Goal: Complete application form: Complete application form

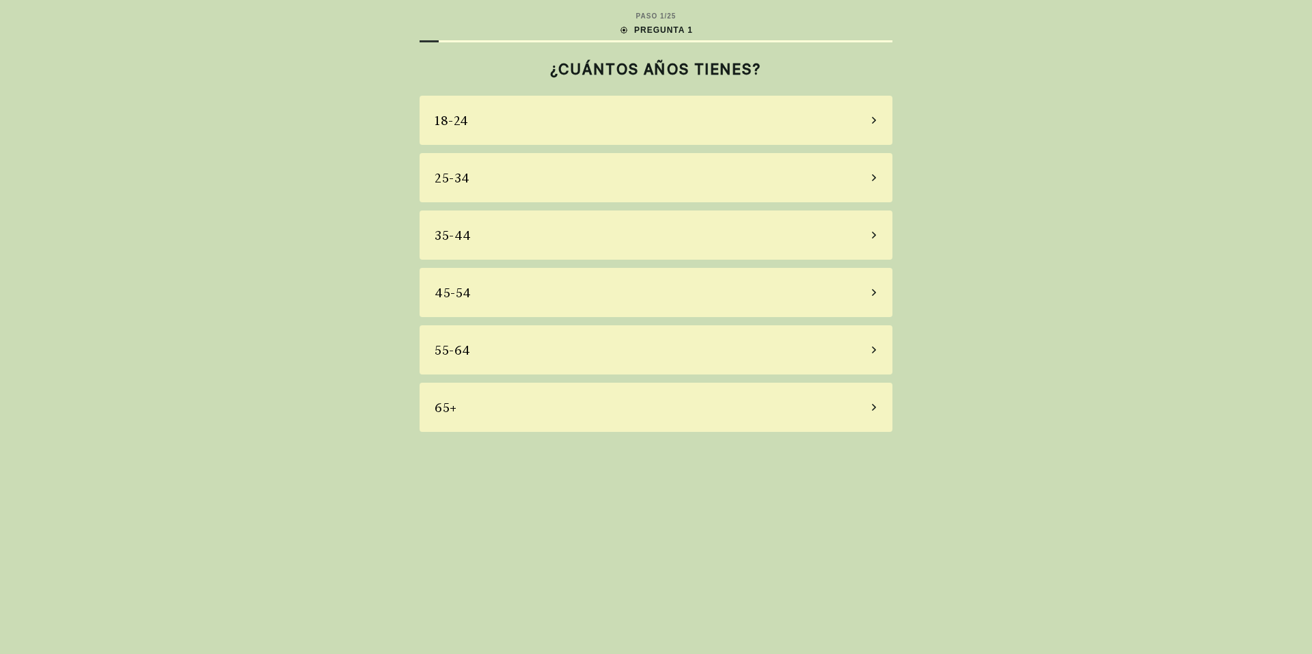
click at [726, 183] on div "25-34" at bounding box center [656, 177] width 473 height 49
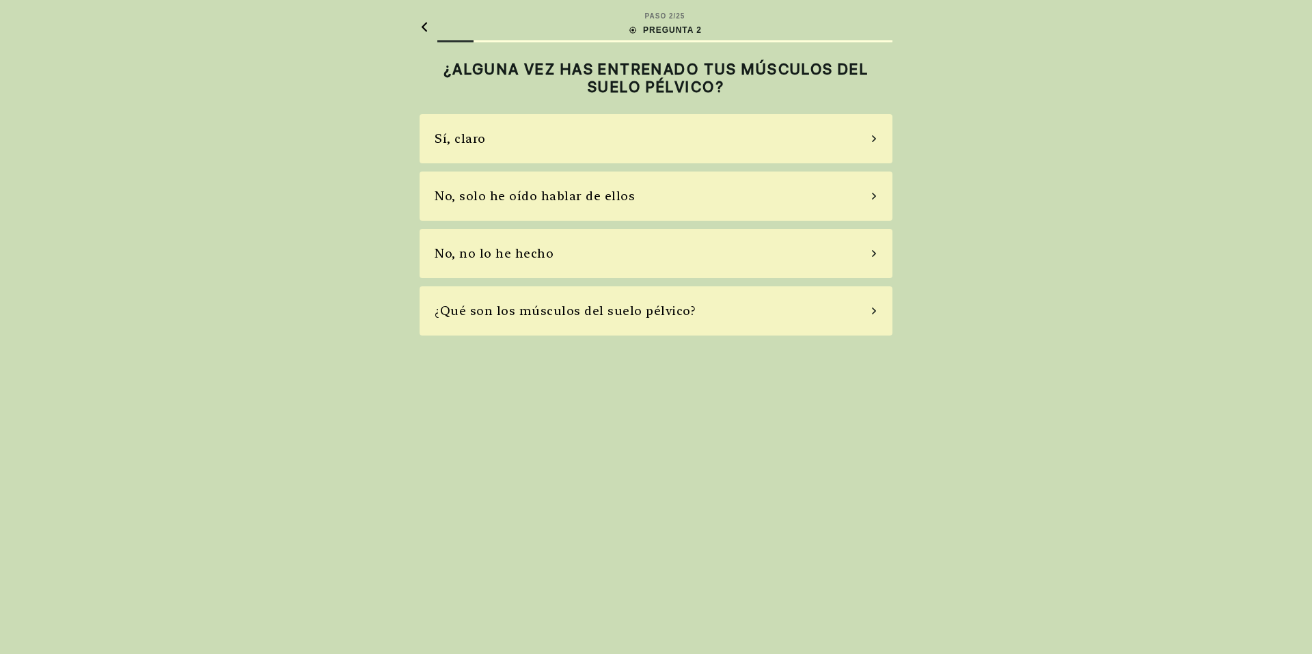
click at [728, 152] on div "Sí, claro" at bounding box center [656, 138] width 473 height 49
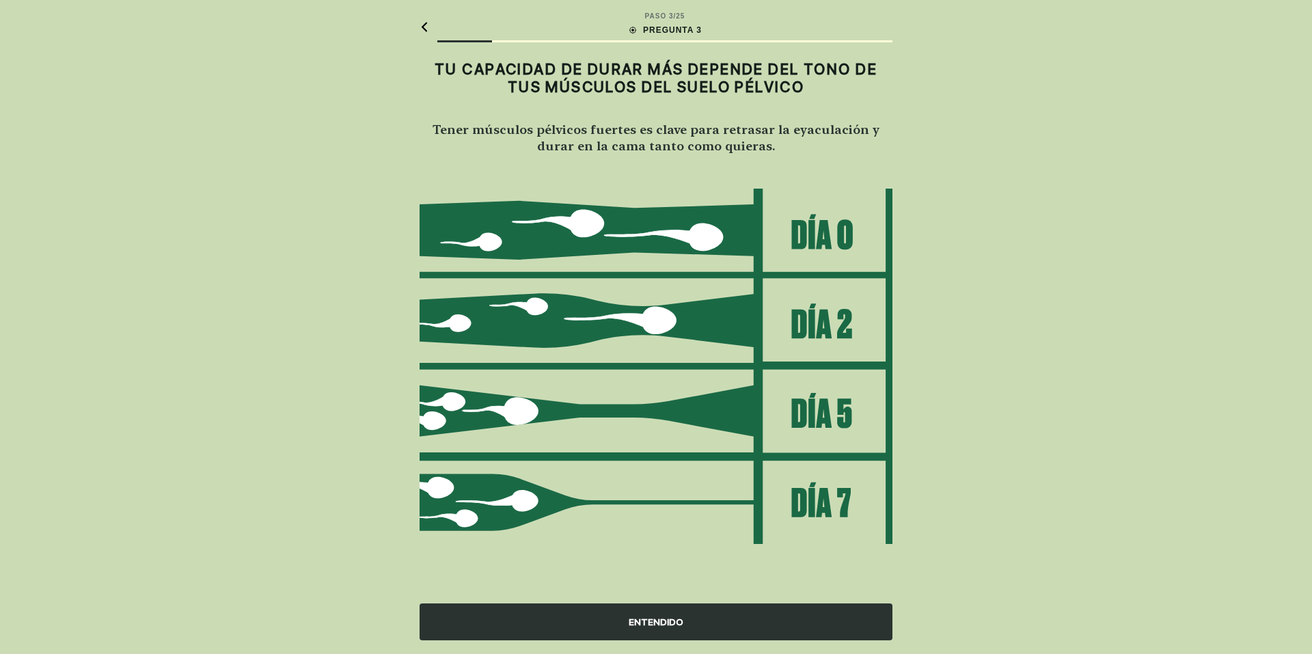
click at [724, 630] on div "ENTENDIDO" at bounding box center [656, 622] width 473 height 37
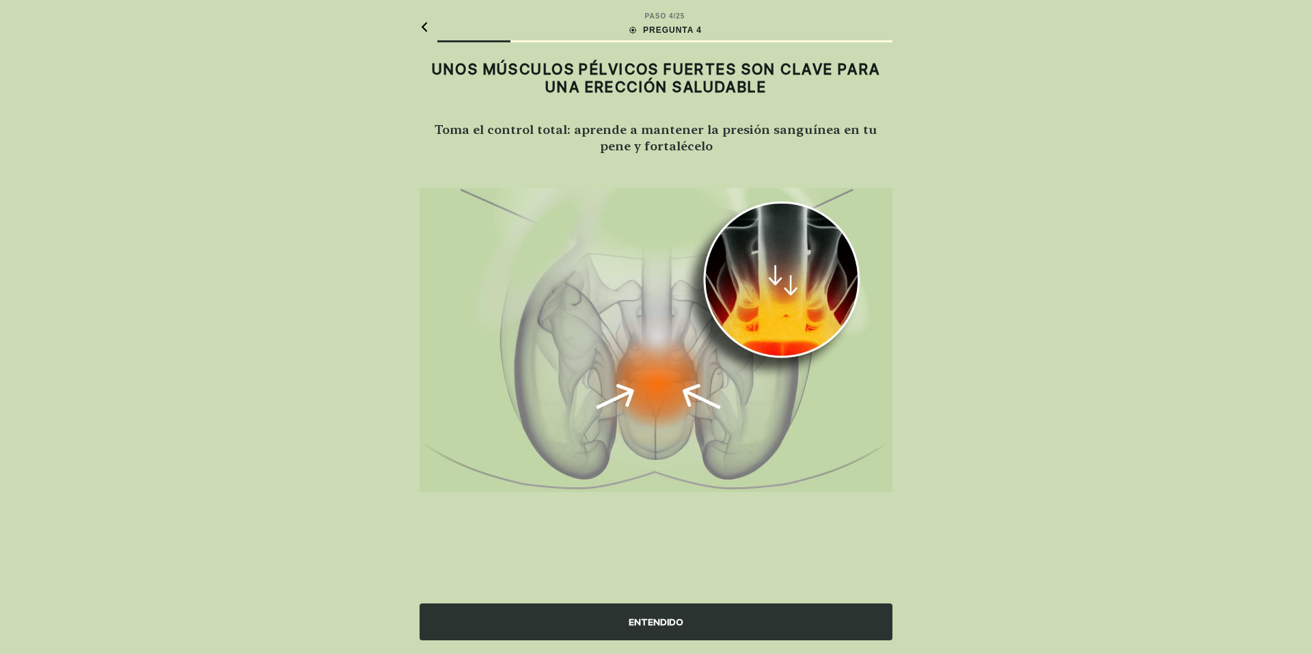
click at [732, 623] on div "ENTENDIDO" at bounding box center [656, 622] width 473 height 37
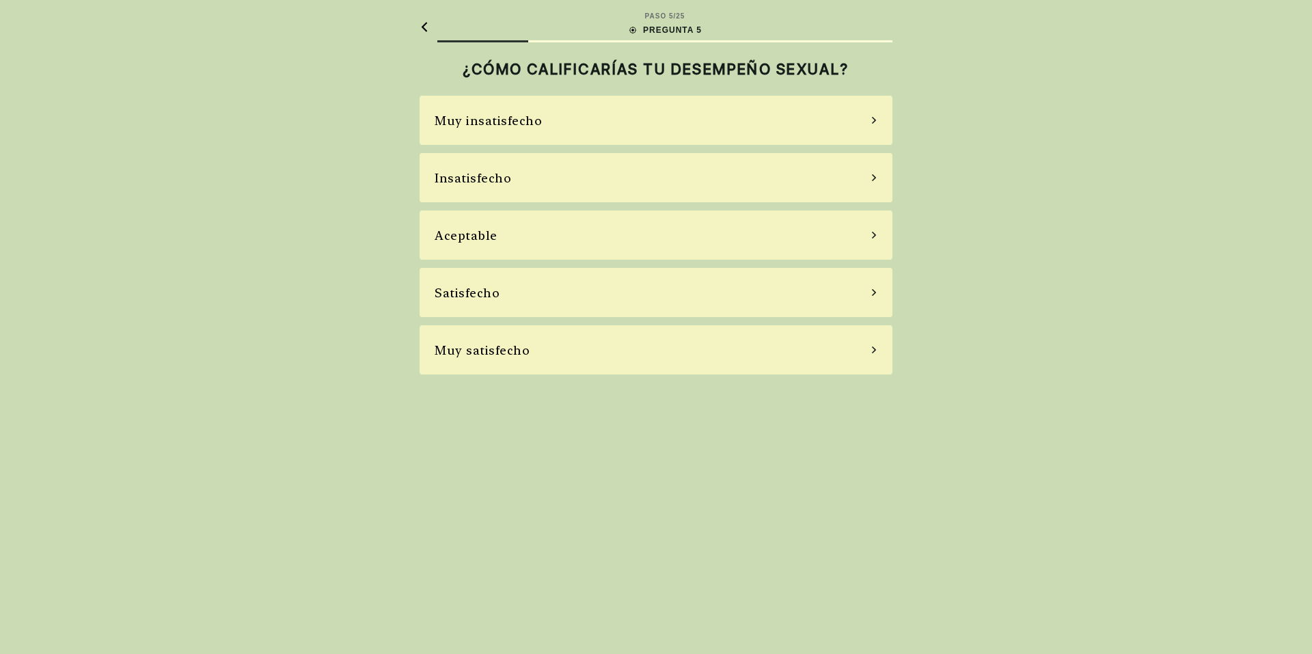
click at [669, 234] on div "Aceptable" at bounding box center [656, 235] width 473 height 49
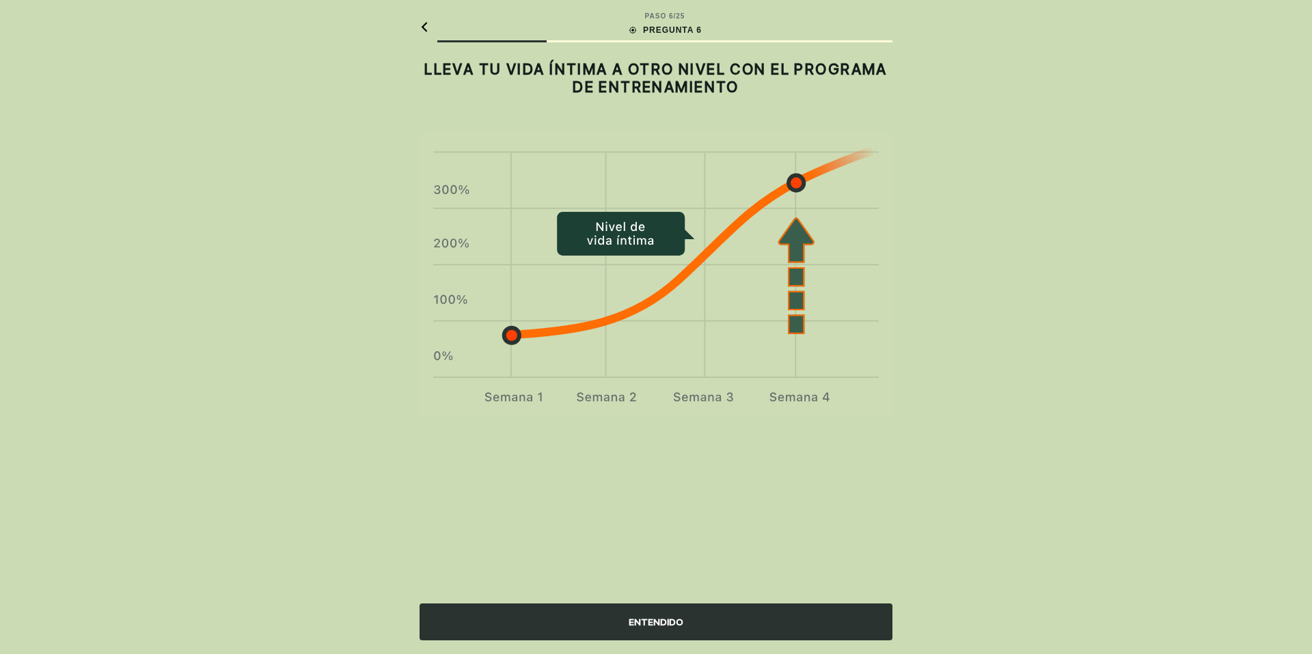
click at [696, 611] on div "ENTENDIDO" at bounding box center [656, 622] width 473 height 37
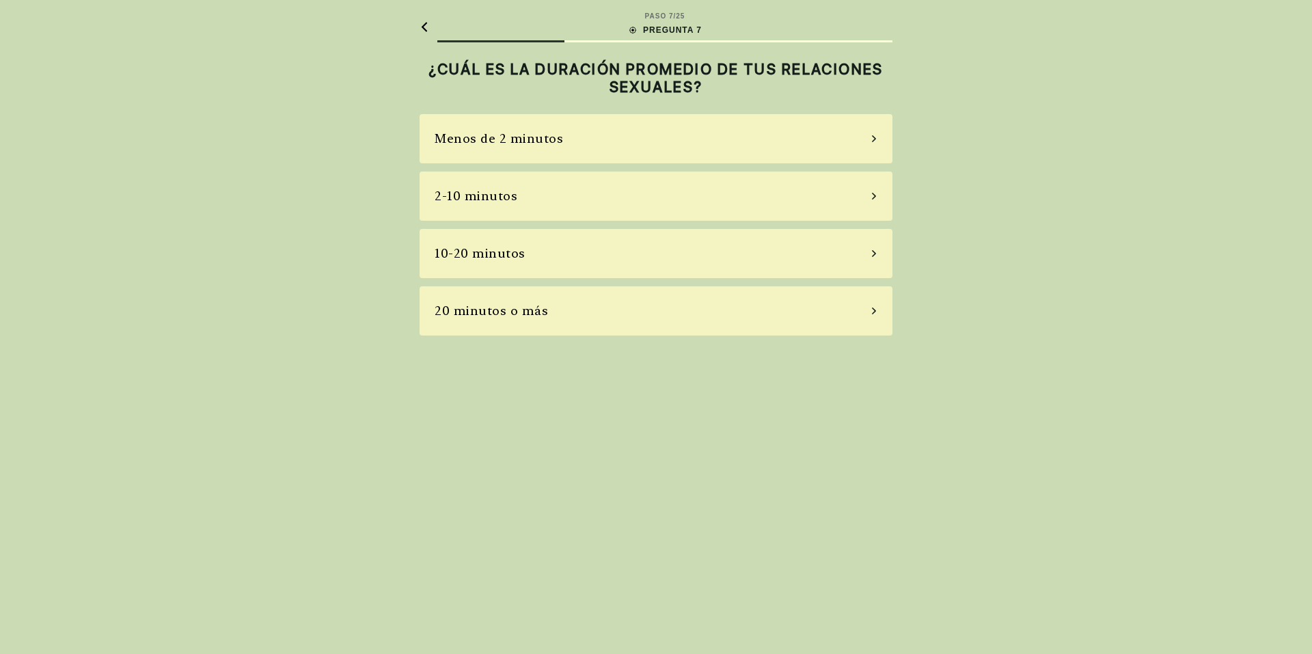
click at [646, 175] on div "2-10 minutos" at bounding box center [656, 196] width 473 height 49
click at [642, 134] on div "Nunca" at bounding box center [656, 138] width 473 height 49
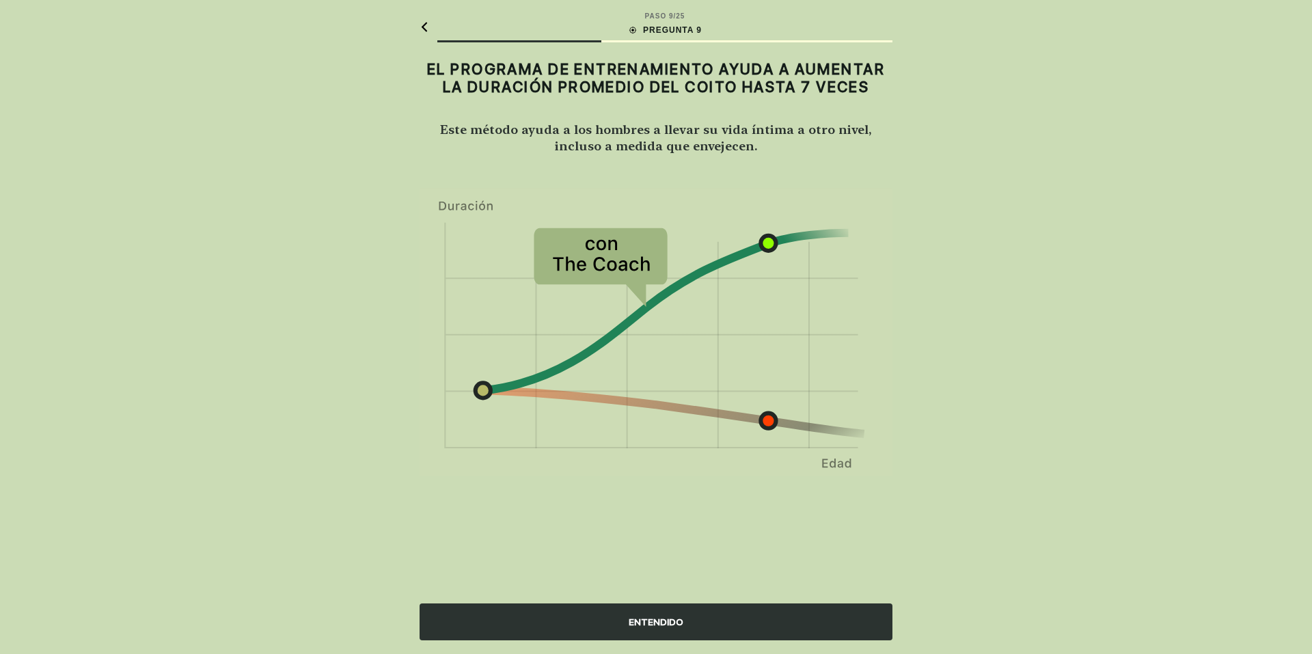
click at [702, 617] on div "ENTENDIDO" at bounding box center [656, 622] width 473 height 37
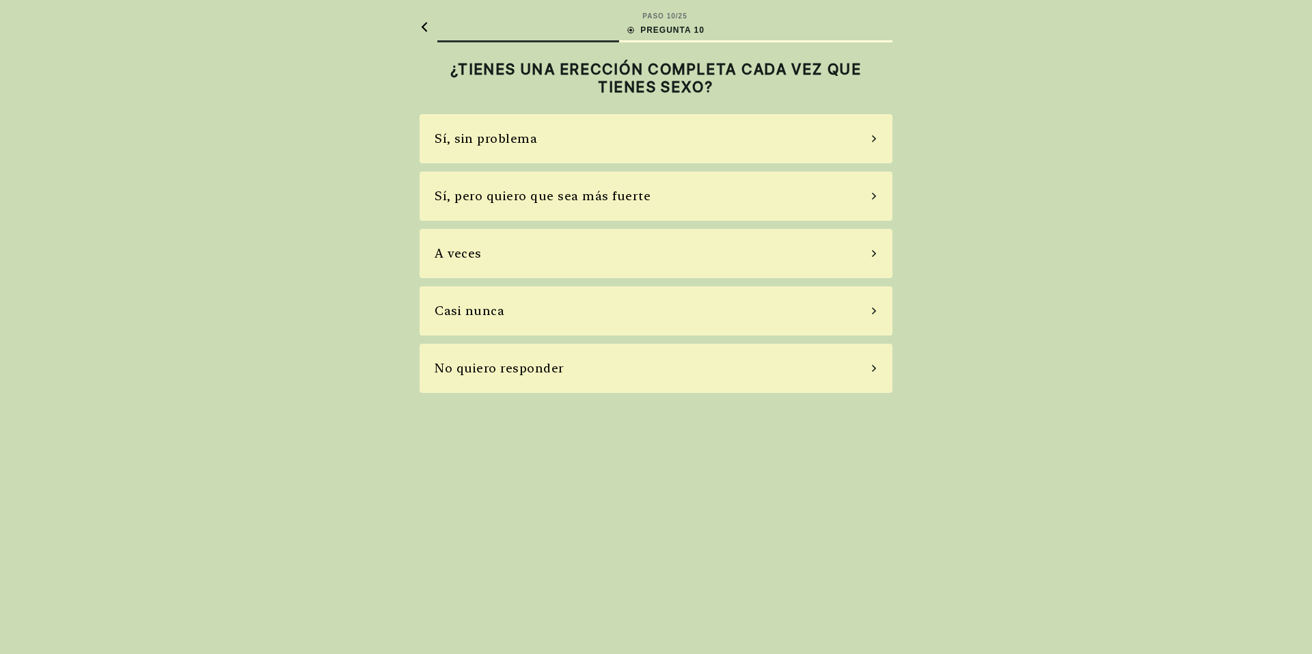
click at [651, 144] on div "Sí, sin problema" at bounding box center [656, 138] width 473 height 49
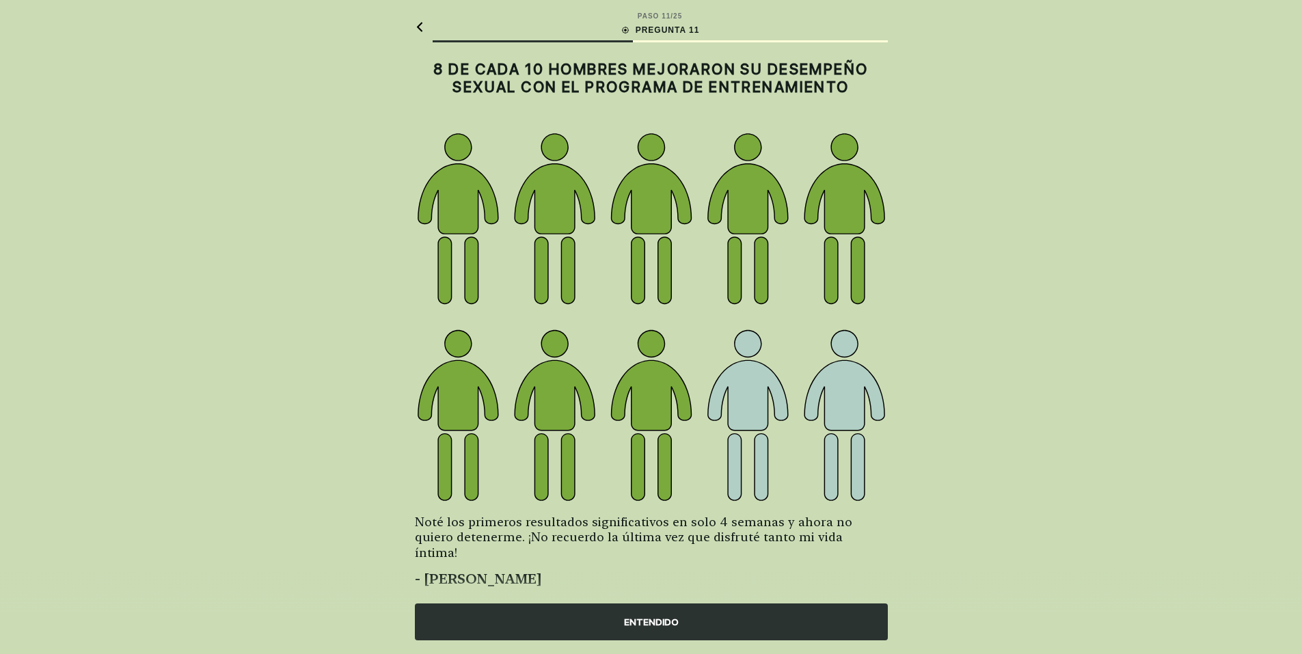
click at [717, 616] on div "ENTENDIDO" at bounding box center [651, 622] width 473 height 37
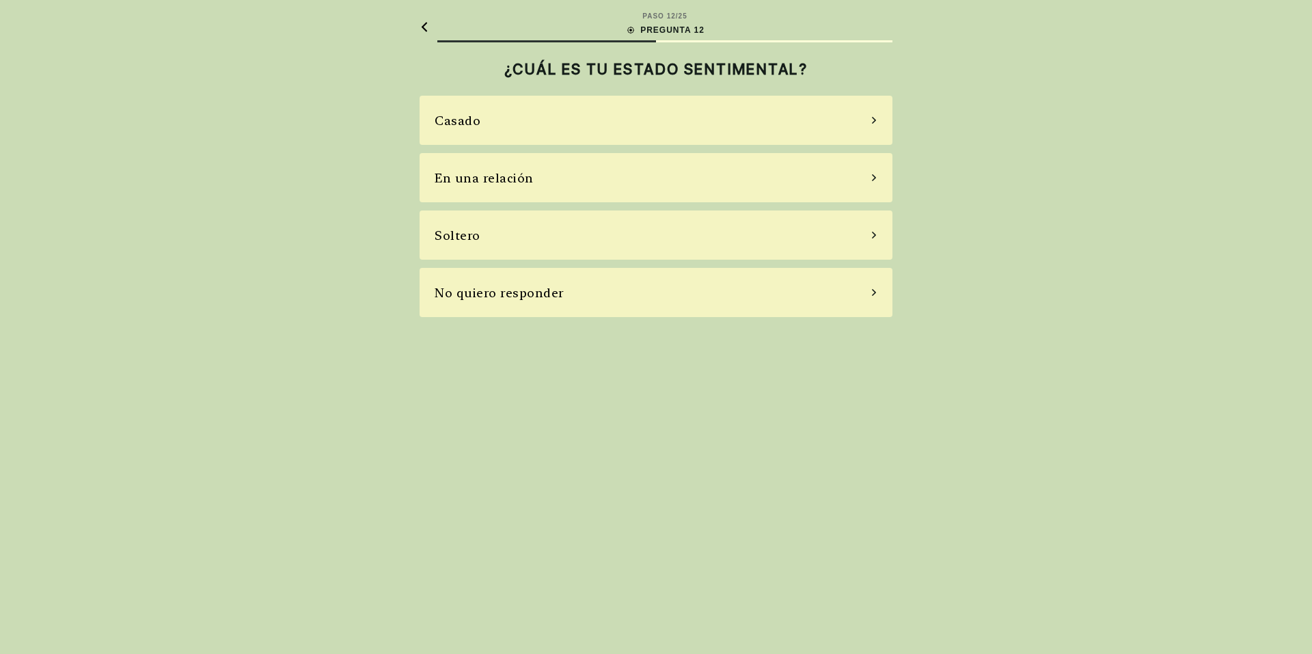
click at [653, 100] on div "Casado" at bounding box center [656, 120] width 473 height 49
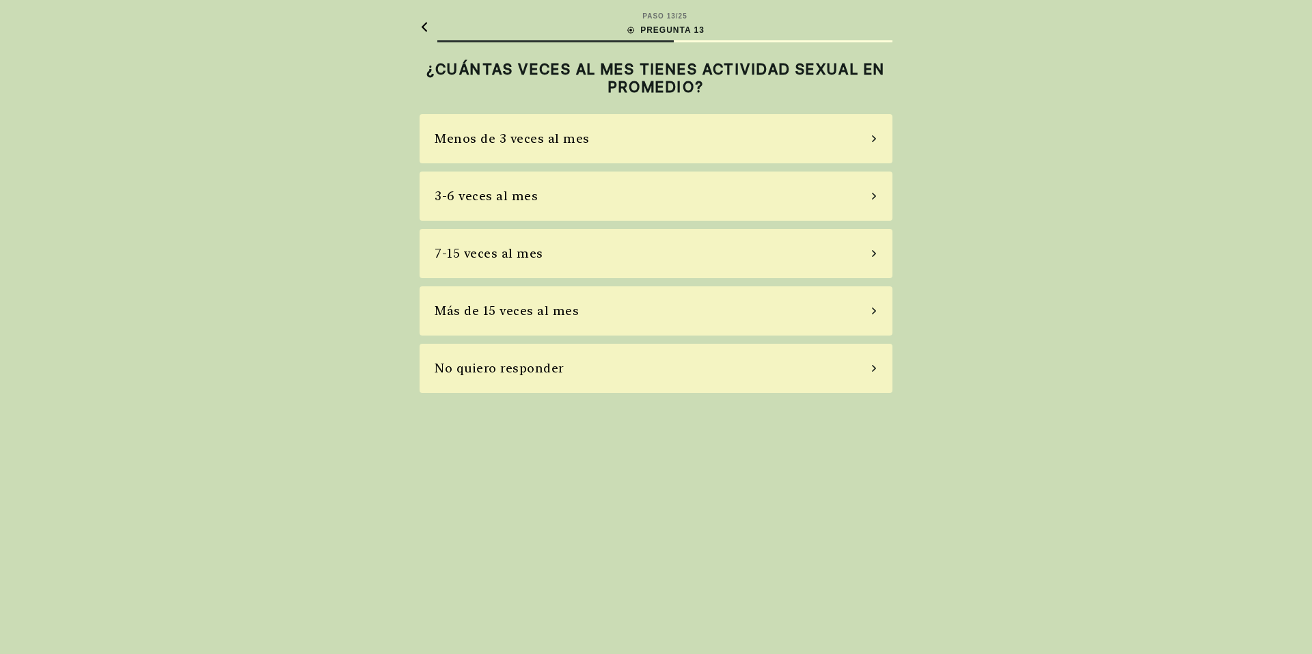
click at [688, 117] on div "Menos de 3 veces al mes" at bounding box center [656, 138] width 473 height 49
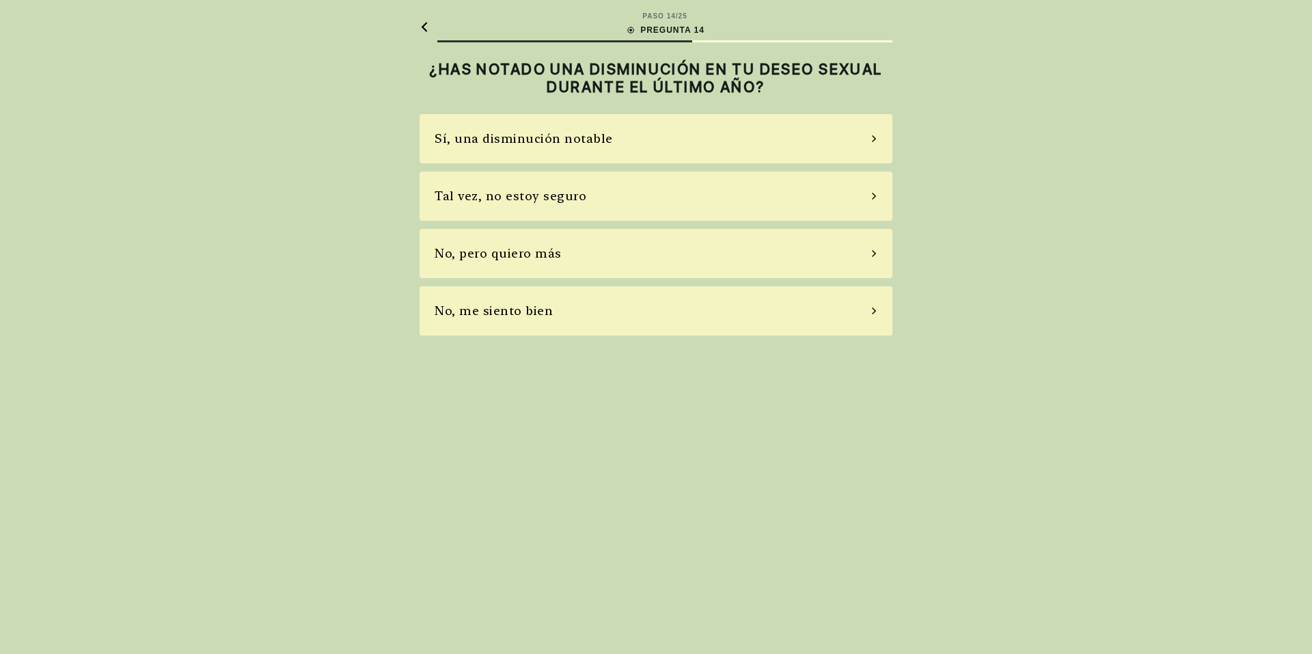
click at [690, 148] on div "Sí, una disminución notable" at bounding box center [656, 138] width 473 height 49
click at [690, 148] on div "Sí, tomo bastantes pastillas" at bounding box center [656, 138] width 473 height 49
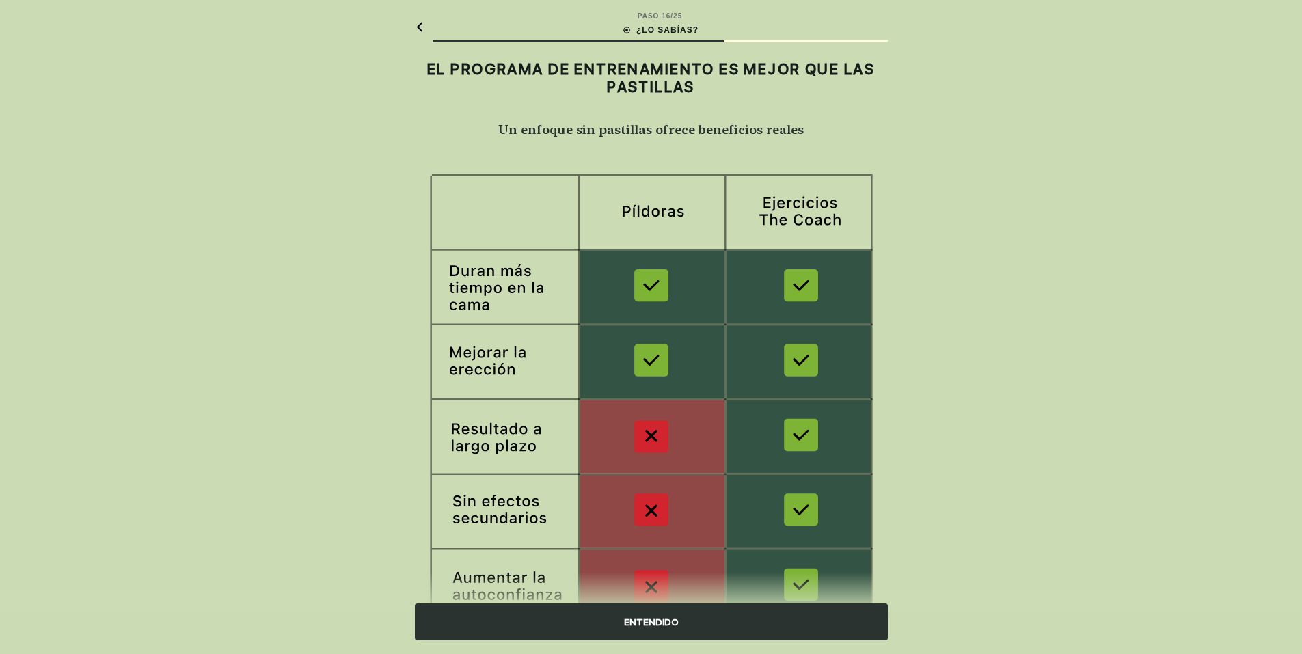
click at [658, 625] on div "ENTENDIDO" at bounding box center [651, 622] width 473 height 37
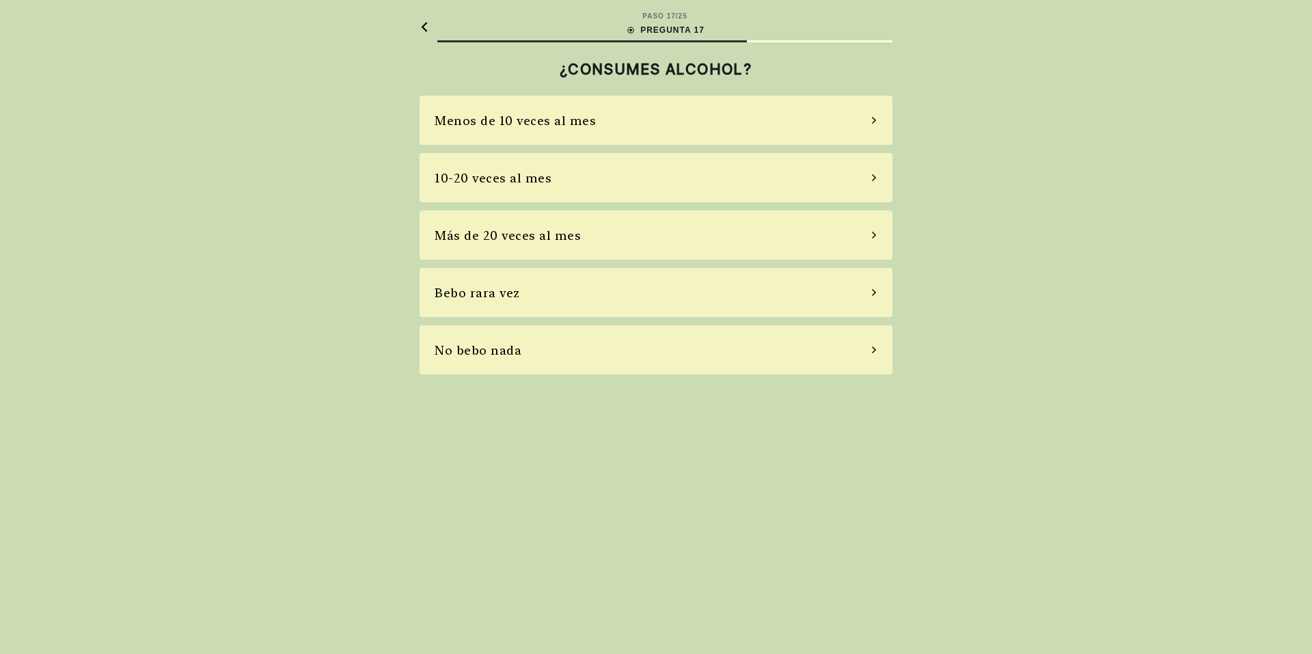
click at [573, 112] on div "Menos de 10 veces al mes" at bounding box center [515, 120] width 161 height 18
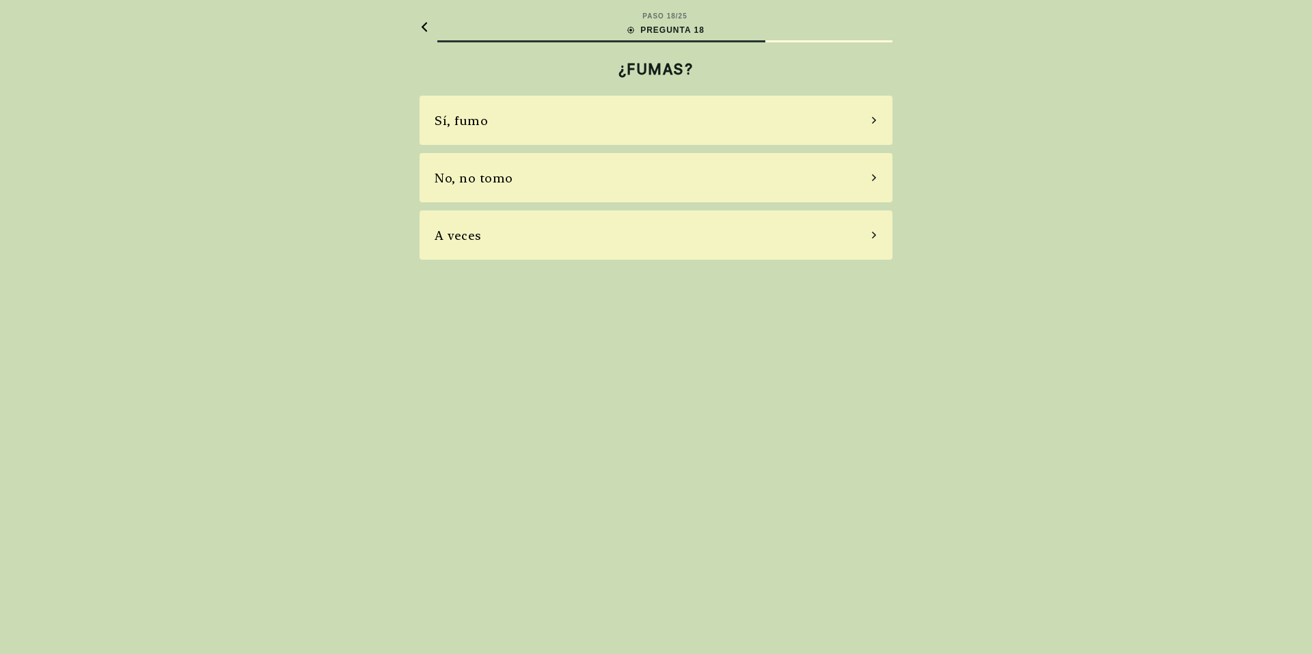
click at [574, 113] on div "Sí, fumo" at bounding box center [656, 120] width 473 height 49
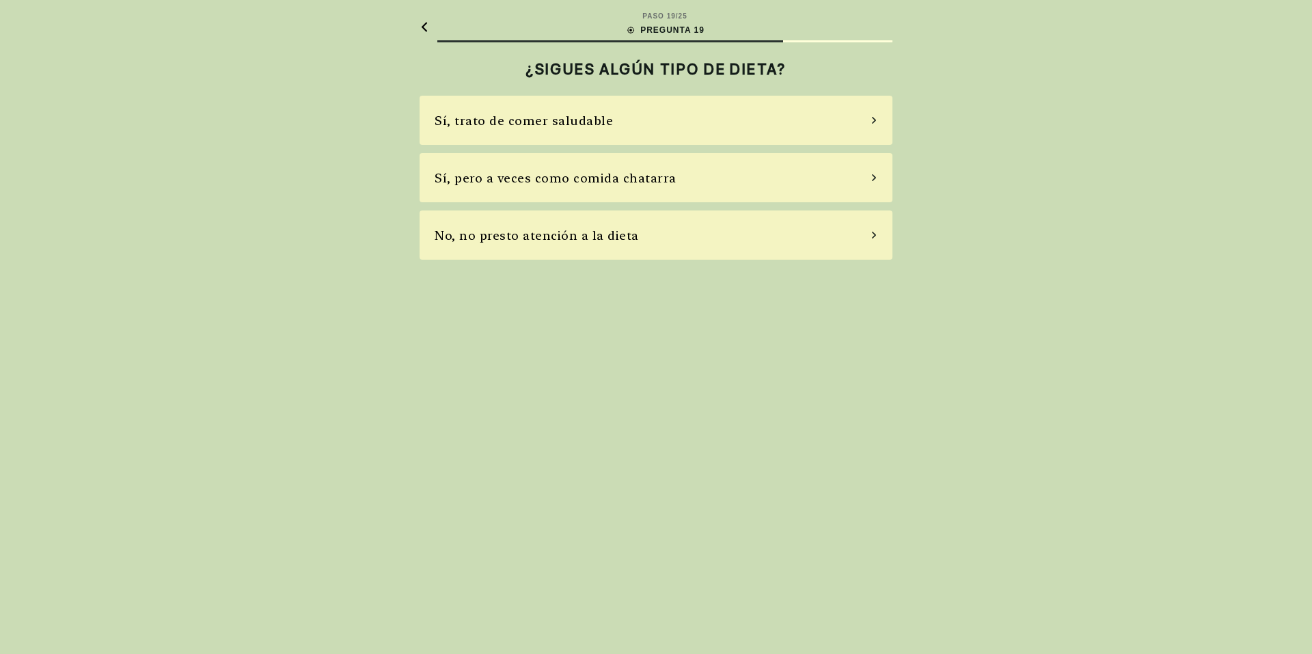
click at [574, 113] on div "Sí, trato de comer saludable" at bounding box center [524, 120] width 178 height 18
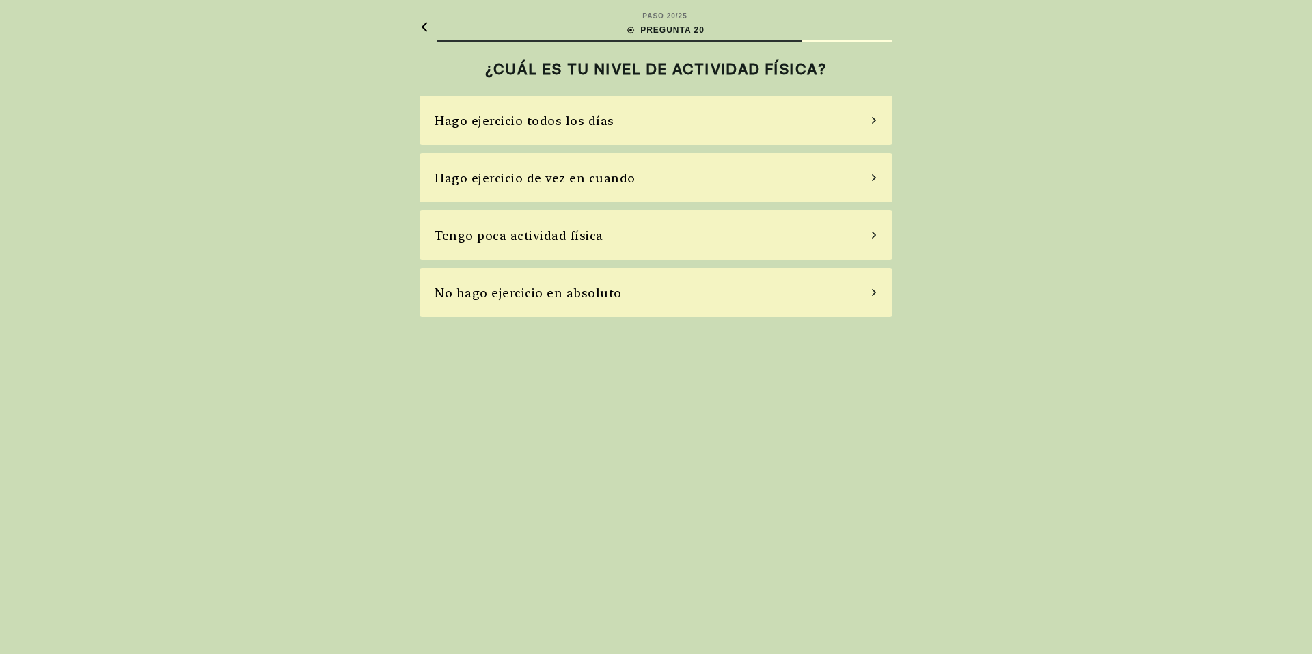
click at [644, 122] on div "Hago ejercicio todos los días" at bounding box center [656, 120] width 473 height 49
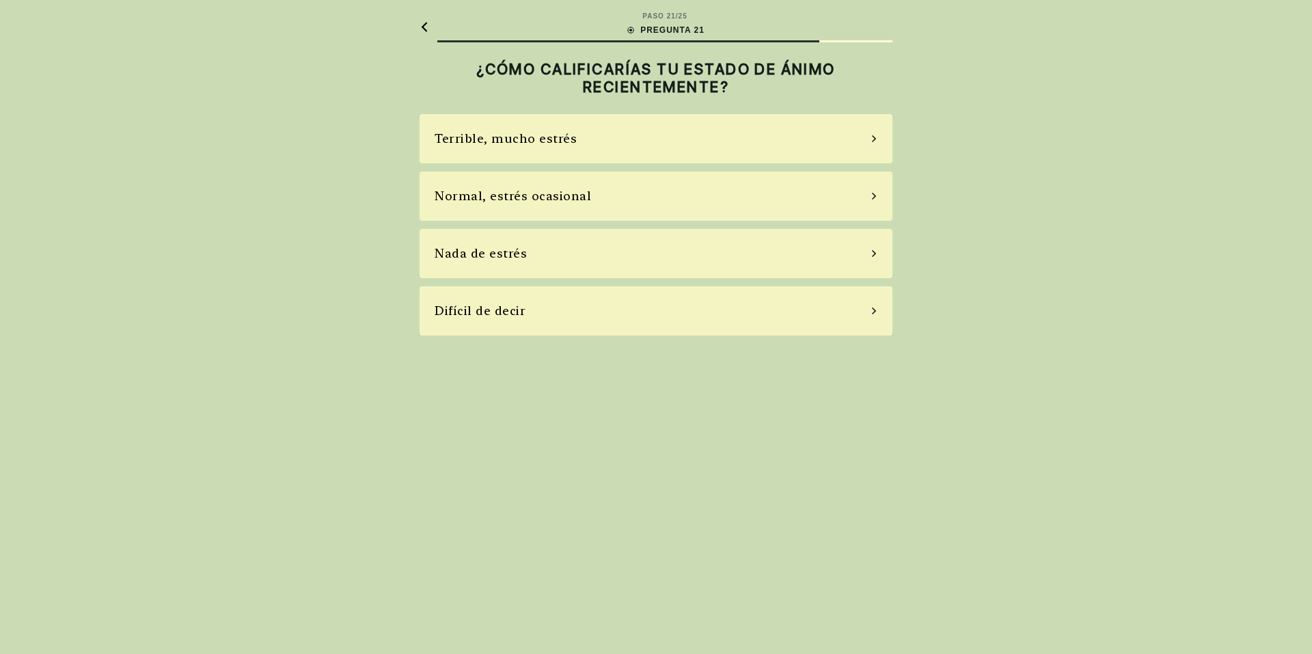
click at [653, 129] on div "Terrible, mucho estrés" at bounding box center [656, 138] width 473 height 49
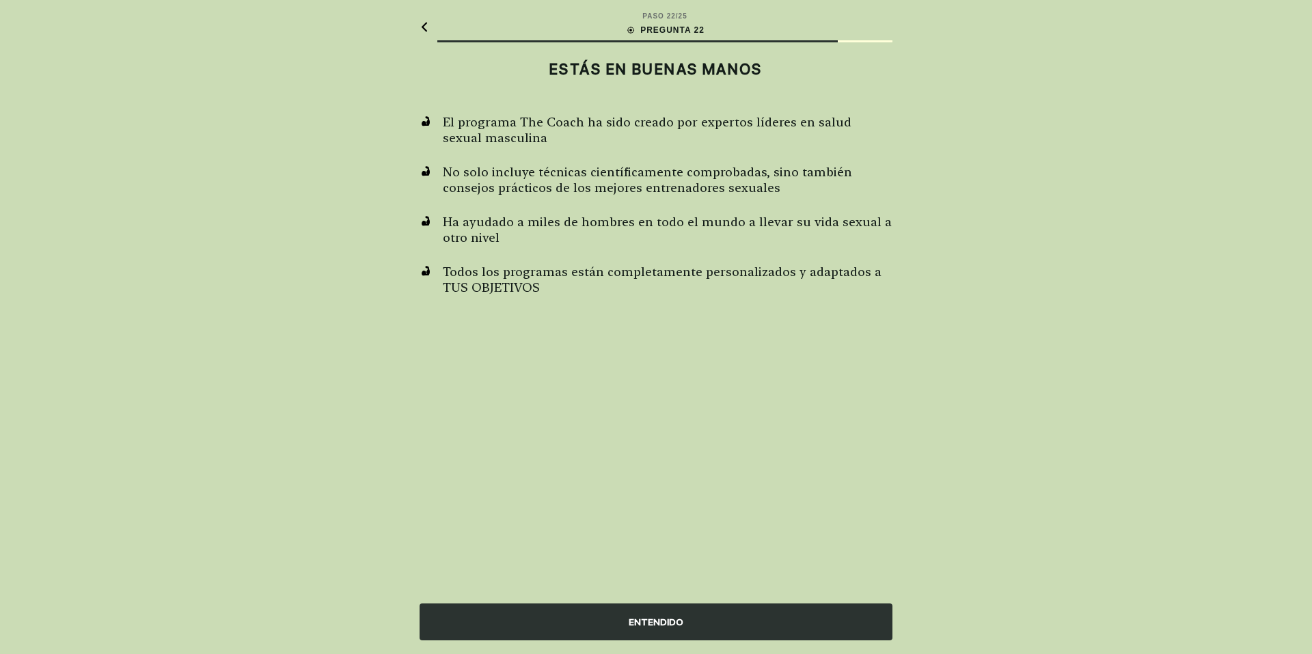
click at [752, 634] on div "ENTENDIDO" at bounding box center [656, 622] width 473 height 37
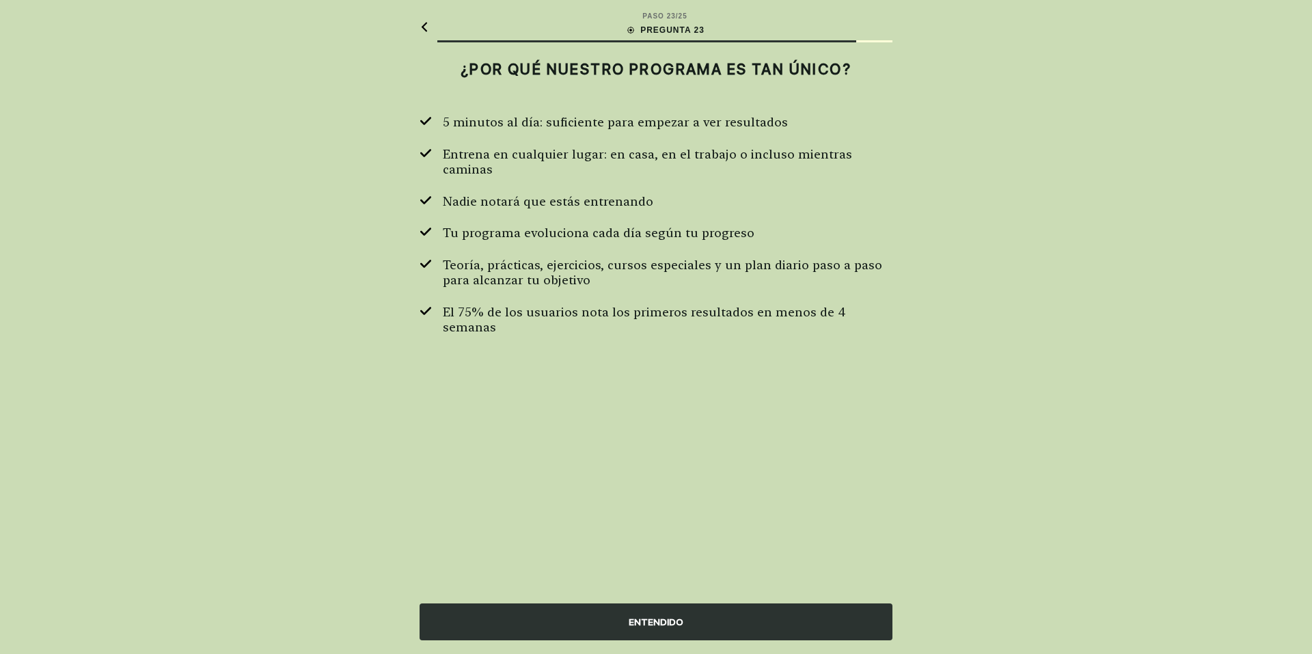
click at [751, 622] on div "ENTENDIDO" at bounding box center [656, 622] width 473 height 37
